Goal: Find specific page/section: Find specific page/section

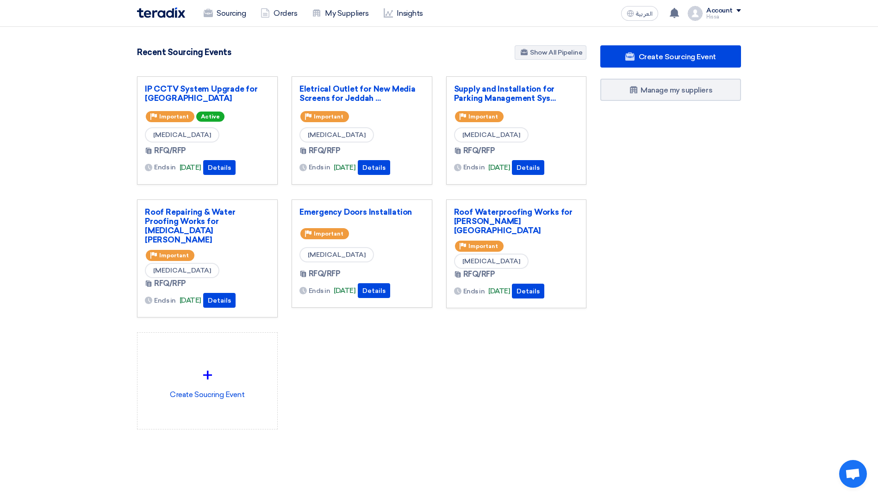
click at [640, 251] on div "Create Sourcing Event Manage my suppliers" at bounding box center [671, 255] width 155 height 421
click at [200, 89] on link "IP CCTV System Upgrade for [GEOGRAPHIC_DATA]" at bounding box center [207, 93] width 125 height 19
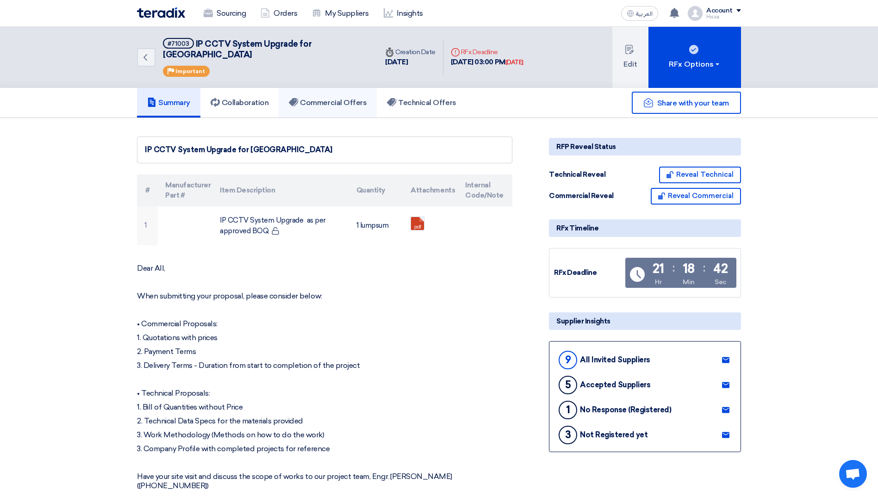
click at [311, 98] on h5 "Commercial Offers" at bounding box center [328, 102] width 78 height 9
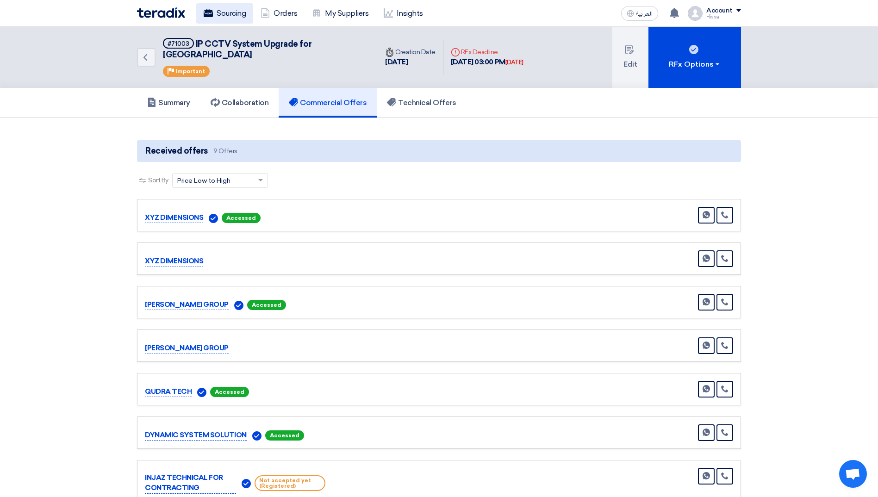
click at [232, 12] on link "Sourcing" at bounding box center [224, 13] width 57 height 20
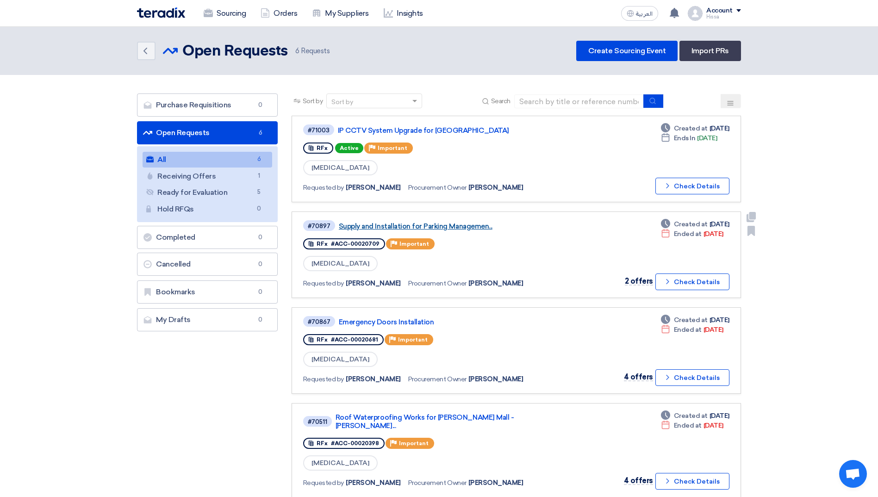
click at [461, 226] on link "Supply and Installation for Parking Managemen..." at bounding box center [455, 226] width 232 height 8
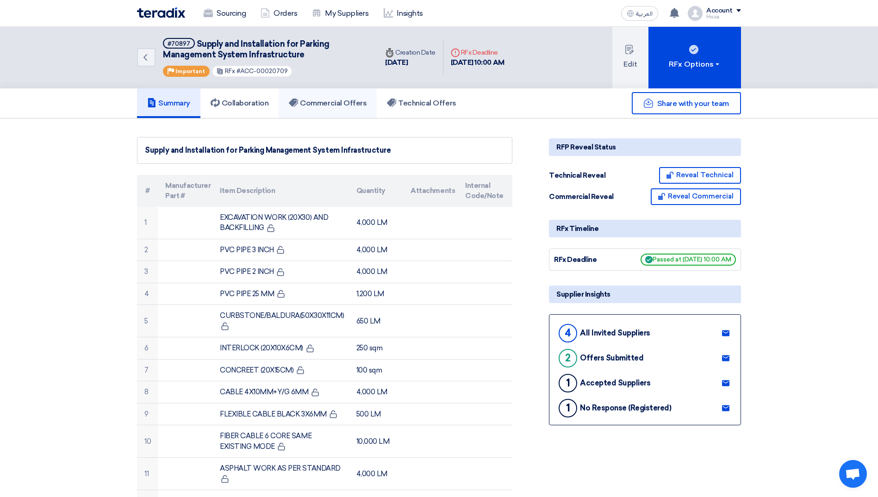
click at [312, 103] on h5 "Commercial Offers" at bounding box center [328, 103] width 78 height 9
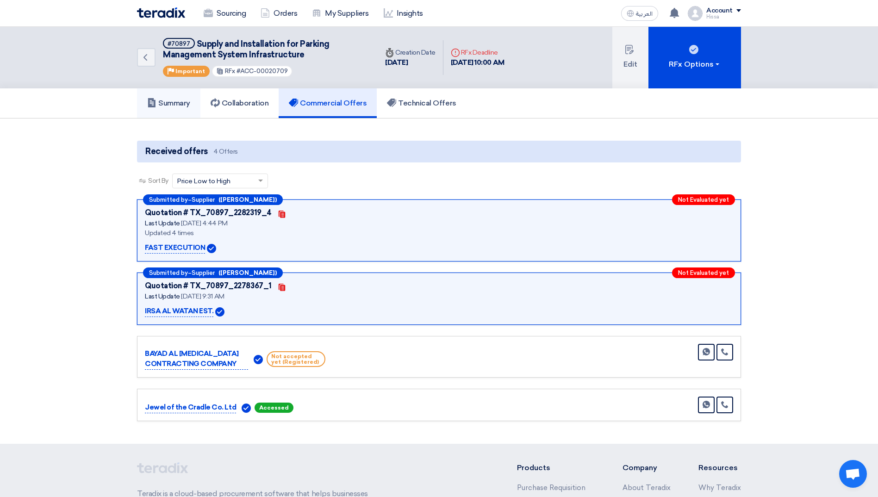
click at [186, 100] on h5 "Summary" at bounding box center [168, 103] width 43 height 9
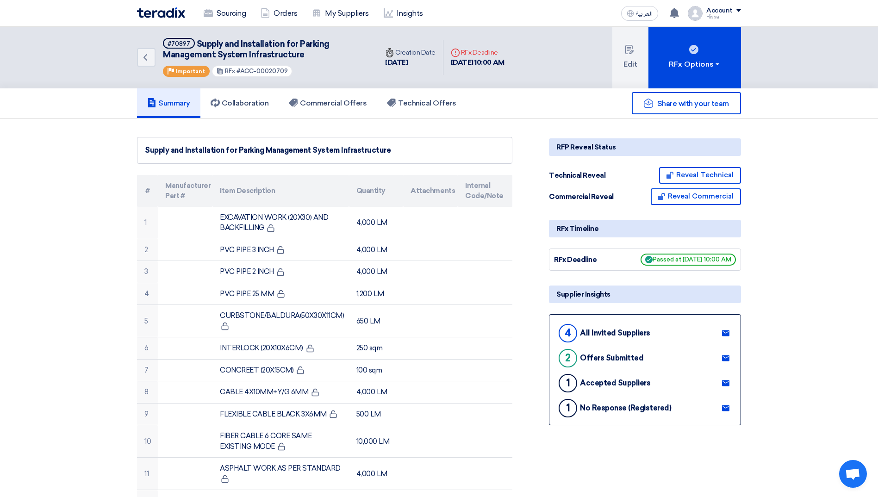
click at [723, 406] on use at bounding box center [725, 408] width 7 height 6
